Goal: Task Accomplishment & Management: Manage account settings

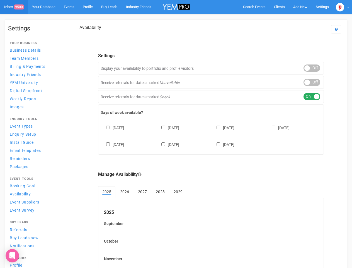
click at [176, 134] on div "[DATE] [DATE] [DATE] [DATE] [DATE] [DATE] [DATE]" at bounding box center [211, 132] width 221 height 33
click at [254, 7] on span "Search Events" at bounding box center [254, 7] width 23 height 4
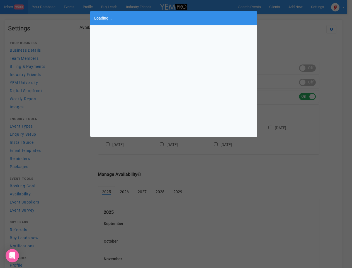
click at [300, 7] on div "Loading..." at bounding box center [176, 134] width 352 height 268
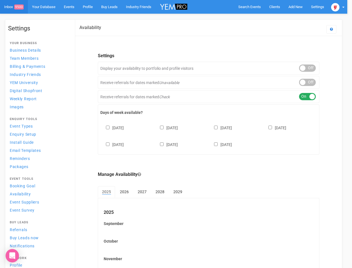
click at [287, 18] on div at bounding box center [176, 134] width 352 height 268
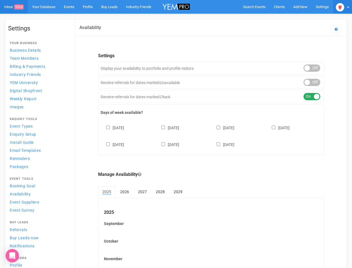
click at [342, 7] on img at bounding box center [340, 7] width 8 height 8
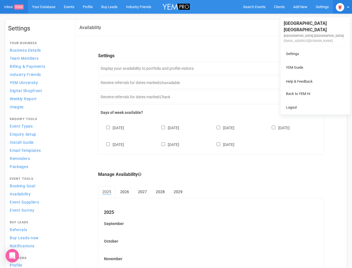
click at [312, 68] on div "ON OFF" at bounding box center [311, 67] width 17 height 7
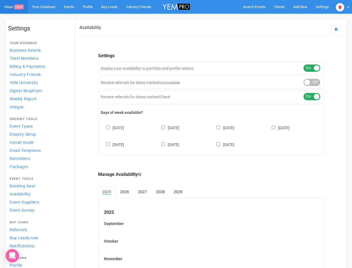
click at [312, 82] on div "ON OFF" at bounding box center [311, 82] width 17 height 7
click at [312, 96] on div "ON OFF" at bounding box center [311, 96] width 17 height 7
click at [211, 135] on div "[DATE] [DATE] [DATE] [DATE] [DATE] [DATE] [DATE]" at bounding box center [211, 132] width 221 height 33
